Goal: Find contact information: Find contact information

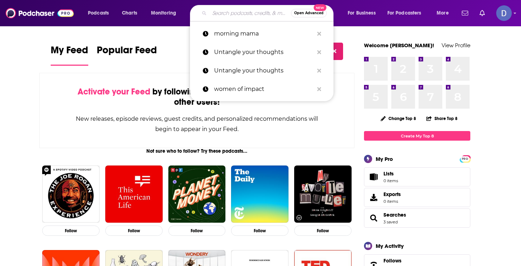
click at [232, 12] on input "Search podcasts, credits, & more..." at bounding box center [251, 12] width 82 height 11
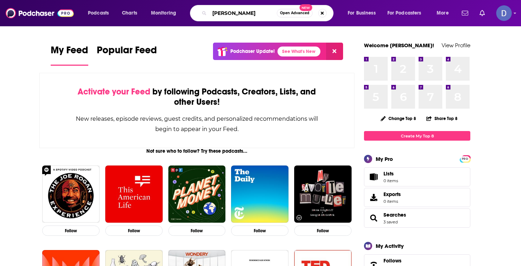
type input "[PERSON_NAME]"
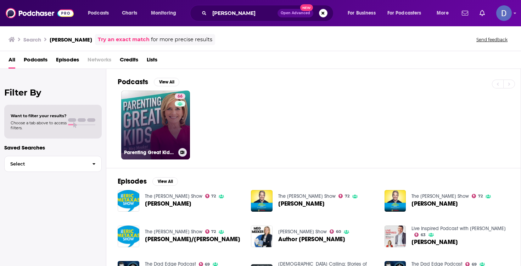
click at [155, 137] on link "66 Parenting Great Kids with [PERSON_NAME]" at bounding box center [155, 124] width 69 height 69
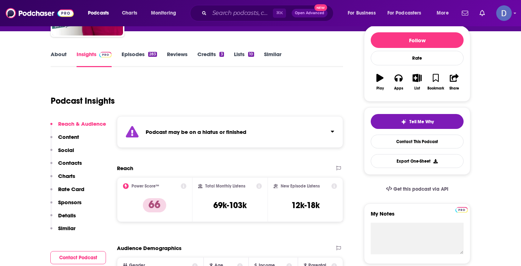
scroll to position [44, 0]
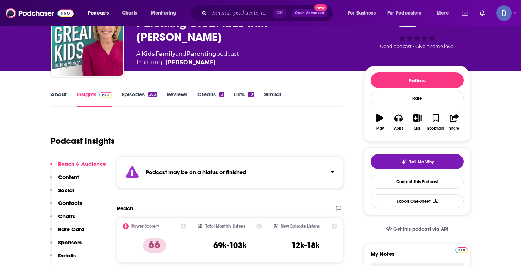
click at [197, 174] on strong "Podcast may be on a hiatus or finished" at bounding box center [196, 171] width 101 height 7
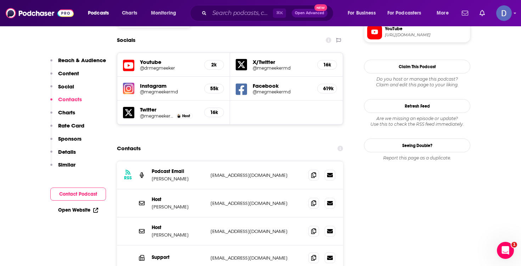
scroll to position [0, 0]
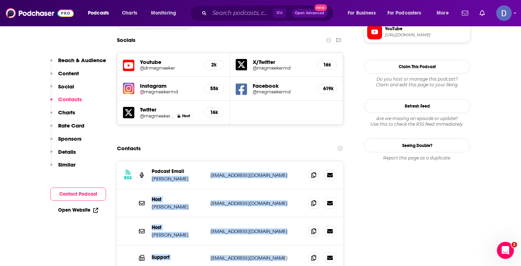
drag, startPoint x: 199, startPoint y: 131, endPoint x: 276, endPoint y: 221, distance: 118.4
click at [276, 221] on div "RSS Podcast Email [PERSON_NAME] [EMAIL_ADDRESS][DOMAIN_NAME] [EMAIL_ADDRESS][DO…" at bounding box center [230, 215] width 226 height 109
copy div "[PERSON_NAME] [EMAIL_ADDRESS][DOMAIN_NAME] [EMAIL_ADDRESS][DOMAIN_NAME] Host [P…"
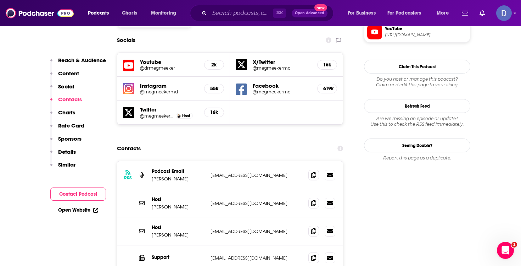
click at [151, 161] on div "RSS Podcast Email [PERSON_NAME] [EMAIL_ADDRESS][DOMAIN_NAME] [EMAIL_ADDRESS][DO…" at bounding box center [230, 175] width 226 height 28
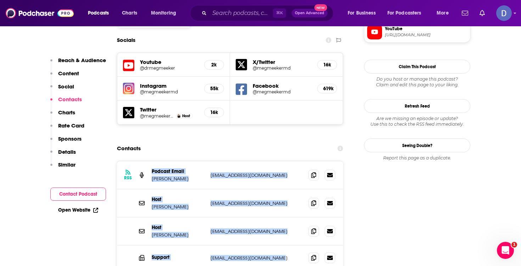
drag, startPoint x: 151, startPoint y: 126, endPoint x: 290, endPoint y: 216, distance: 165.5
click at [289, 218] on div "RSS Podcast Email [PERSON_NAME] [EMAIL_ADDRESS][DOMAIN_NAME] [EMAIL_ADDRESS][DO…" at bounding box center [230, 215] width 226 height 109
copy div "Podcast Email [PERSON_NAME] [EMAIL_ADDRESS][DOMAIN_NAME] [EMAIL_ADDRESS][DOMAIN…"
click at [235, 161] on div "RSS Podcast Email [PERSON_NAME] [EMAIL_ADDRESS][DOMAIN_NAME] [EMAIL_ADDRESS][DO…" at bounding box center [230, 175] width 226 height 28
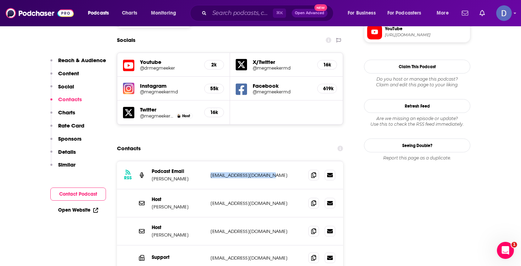
drag, startPoint x: 278, startPoint y: 133, endPoint x: 211, endPoint y: 131, distance: 67.7
click at [211, 172] on p "[EMAIL_ADDRESS][DOMAIN_NAME]" at bounding box center [257, 175] width 92 height 6
copy p "[EMAIL_ADDRESS][DOMAIN_NAME]"
drag, startPoint x: 282, startPoint y: 161, endPoint x: 210, endPoint y: 160, distance: 72.3
click at [210, 189] on div "Host [PERSON_NAME] [EMAIL_ADDRESS][DOMAIN_NAME] [EMAIL_ADDRESS][DOMAIN_NAME]" at bounding box center [230, 203] width 226 height 28
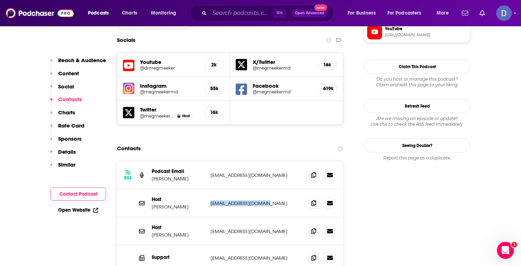
copy p "[EMAIL_ADDRESS][DOMAIN_NAME]"
drag, startPoint x: 287, startPoint y: 185, endPoint x: 216, endPoint y: 186, distance: 71.3
click at [215, 228] on p "[EMAIL_ADDRESS][DOMAIN_NAME]" at bounding box center [257, 231] width 92 height 6
drag, startPoint x: 209, startPoint y: 187, endPoint x: 278, endPoint y: 189, distance: 68.8
click at [278, 217] on div "Host [PERSON_NAME] [EMAIL_ADDRESS][DOMAIN_NAME] [EMAIL_ADDRESS][DOMAIN_NAME]" at bounding box center [230, 231] width 226 height 28
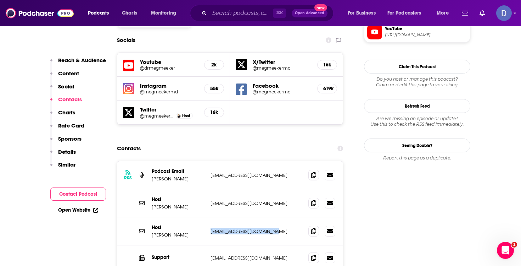
copy p "[EMAIL_ADDRESS][DOMAIN_NAME]"
drag, startPoint x: 284, startPoint y: 214, endPoint x: 211, endPoint y: 215, distance: 73.4
click at [209, 245] on div "Support [EMAIL_ADDRESS][DOMAIN_NAME] [EMAIL_ADDRESS][DOMAIN_NAME]" at bounding box center [230, 257] width 226 height 25
copy p "[EMAIL_ADDRESS][DOMAIN_NAME]"
